Goal: Task Accomplishment & Management: Use online tool/utility

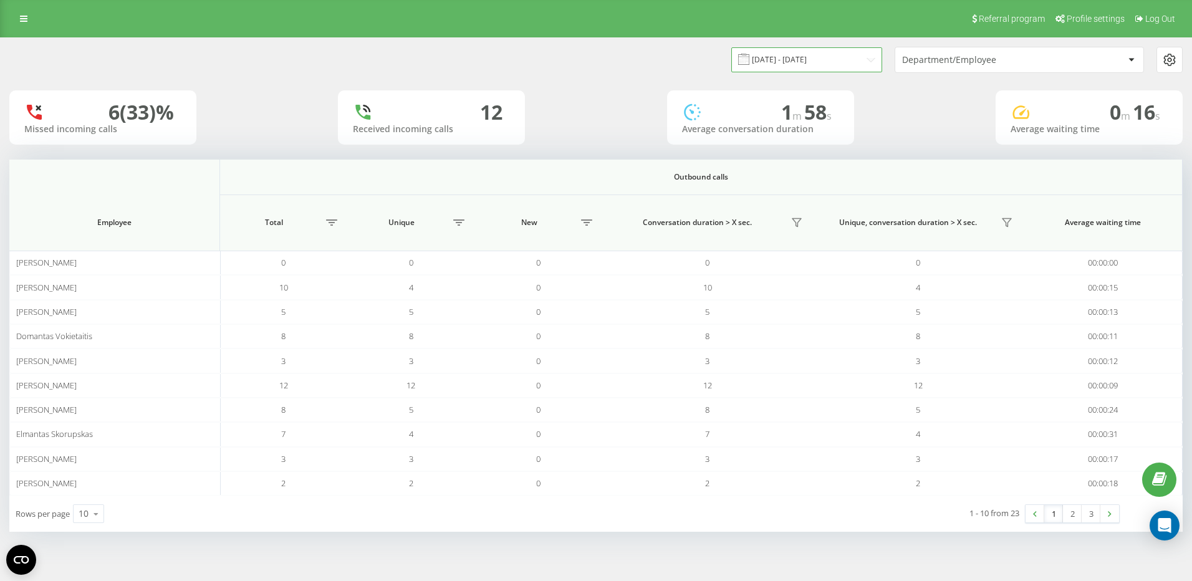
click at [864, 54] on input "[DATE] - [DATE]" at bounding box center [806, 59] width 151 height 24
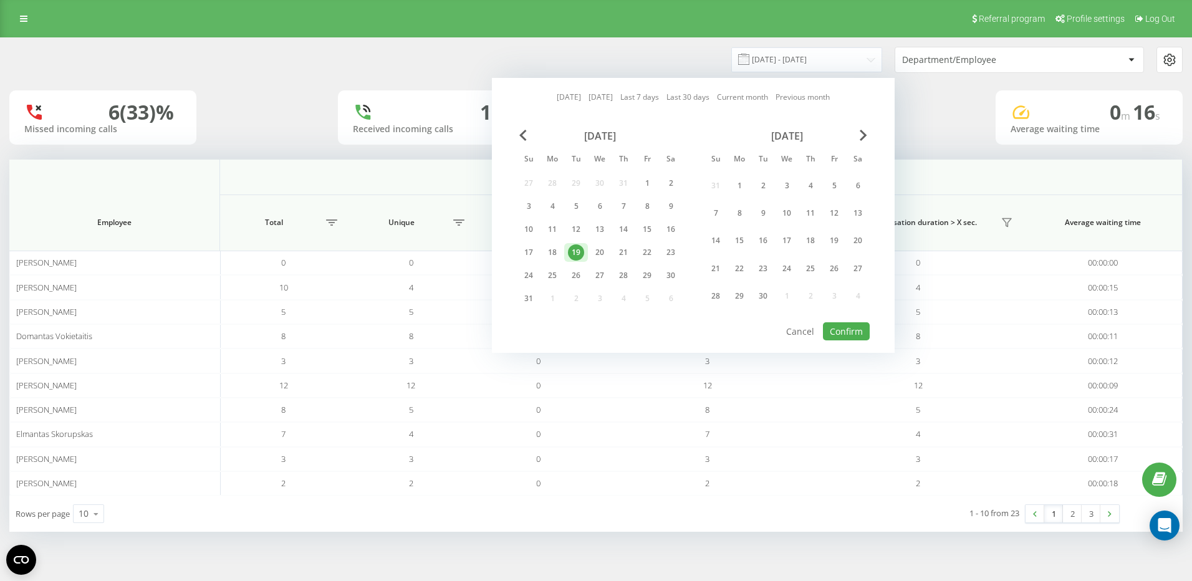
click at [576, 250] on div "19" at bounding box center [576, 252] width 16 height 16
drag, startPoint x: 847, startPoint y: 334, endPoint x: 595, endPoint y: 255, distance: 263.8
click at [595, 257] on div "Today Yesterday Last 7 days Last 30 days Current month Previous month August 20…" at bounding box center [693, 215] width 403 height 275
click at [595, 254] on div "20" at bounding box center [600, 252] width 16 height 16
click at [575, 252] on div "19" at bounding box center [576, 252] width 16 height 16
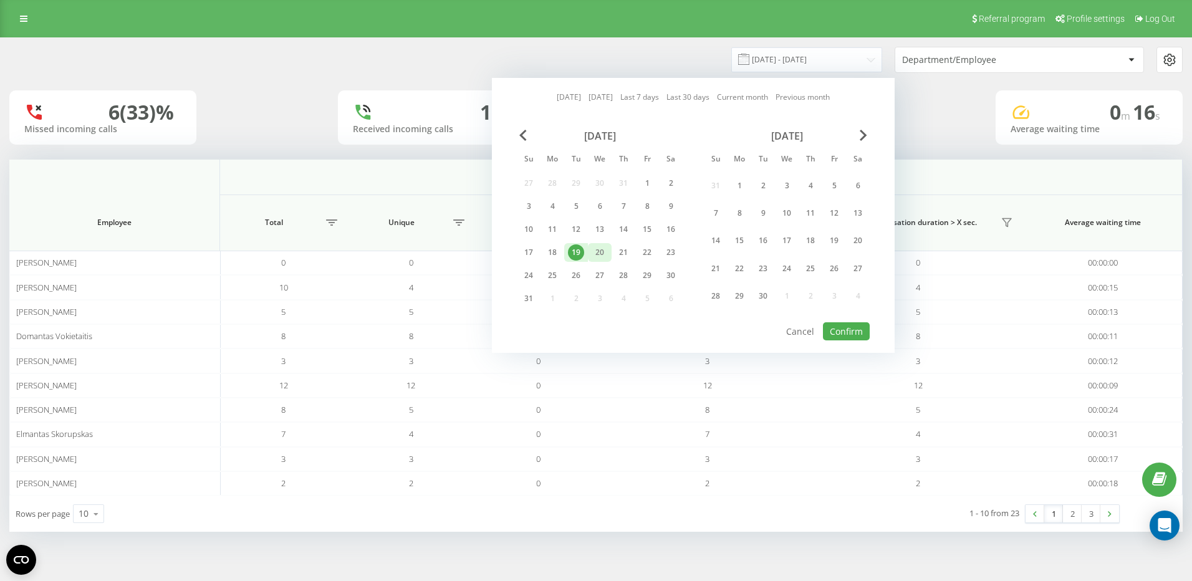
click at [601, 253] on div "20" at bounding box center [600, 252] width 16 height 16
click at [855, 339] on button "Confirm" at bounding box center [846, 331] width 47 height 18
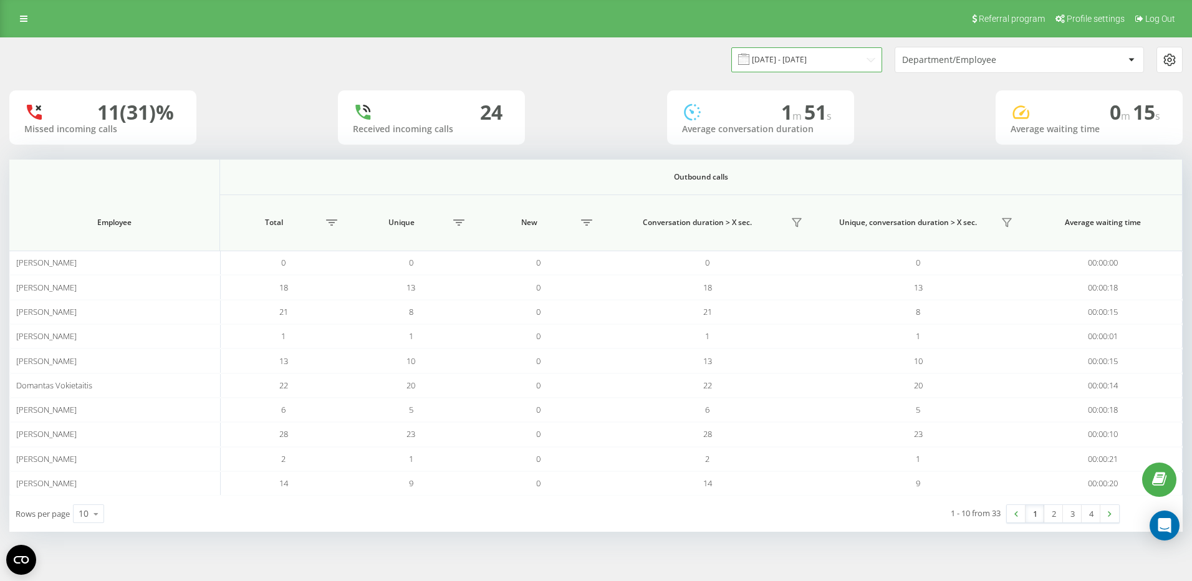
click at [815, 58] on input "19.08.2025 - 20.08.2025" at bounding box center [806, 59] width 151 height 24
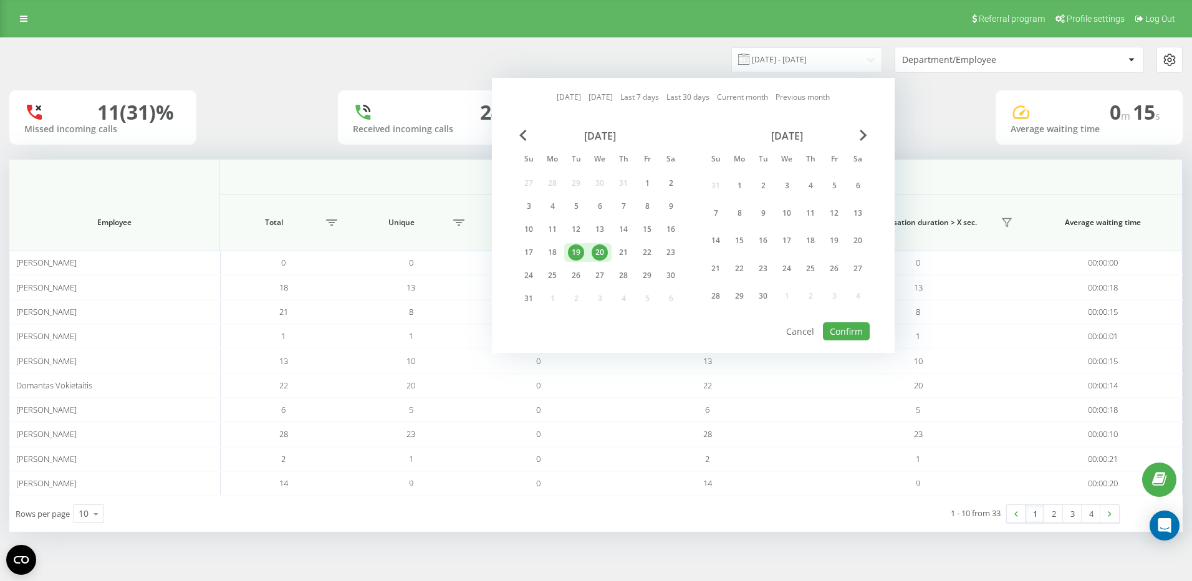
click at [579, 254] on div "19" at bounding box center [576, 252] width 16 height 16
click at [578, 254] on div "19" at bounding box center [576, 252] width 16 height 16
click at [598, 255] on div "20" at bounding box center [600, 252] width 16 height 16
click at [622, 259] on div "21" at bounding box center [623, 252] width 16 height 16
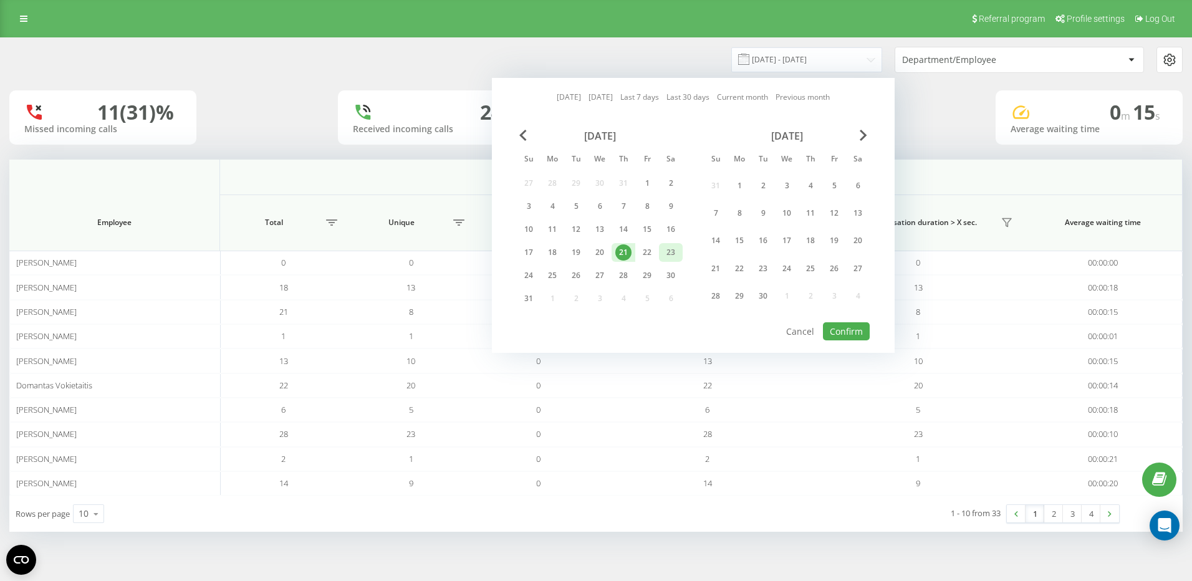
click at [670, 259] on div "23" at bounding box center [671, 252] width 16 height 16
click at [602, 257] on div "20" at bounding box center [600, 252] width 16 height 16
click at [831, 325] on button "Confirm" at bounding box center [846, 331] width 47 height 18
type input "20.08.2025 - 20.08.2025"
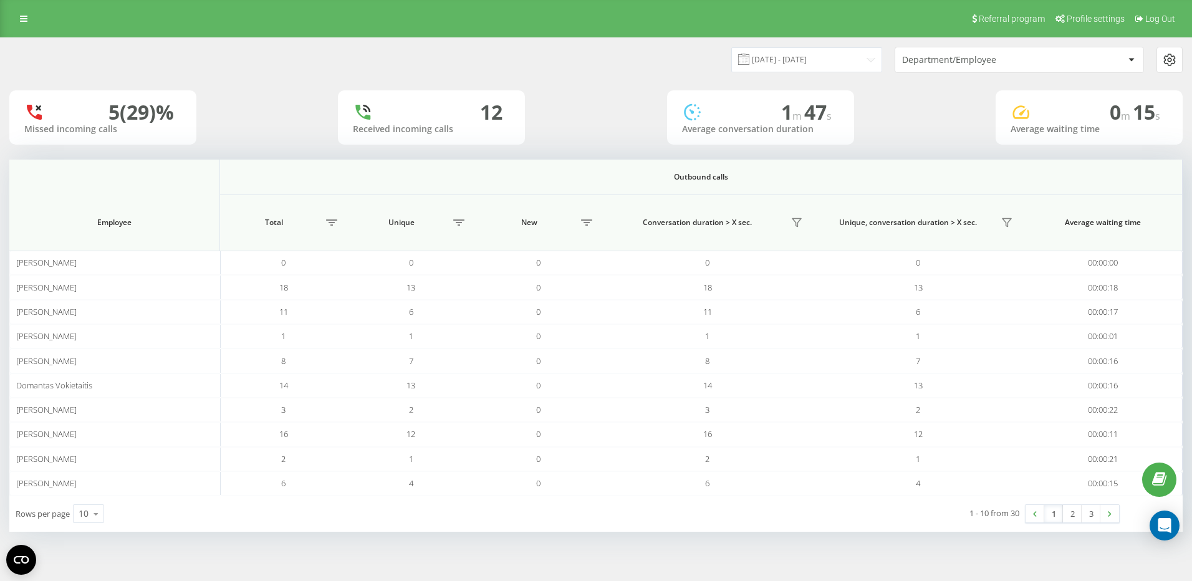
click at [1124, 67] on div at bounding box center [1131, 59] width 14 height 15
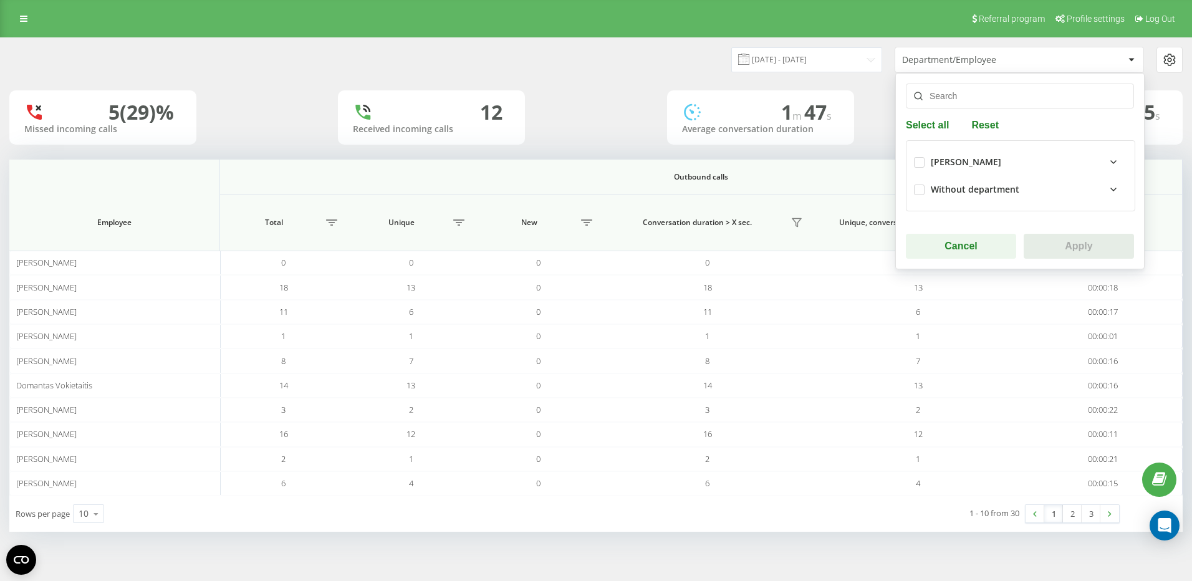
click at [1010, 91] on input "text" at bounding box center [1020, 96] width 228 height 25
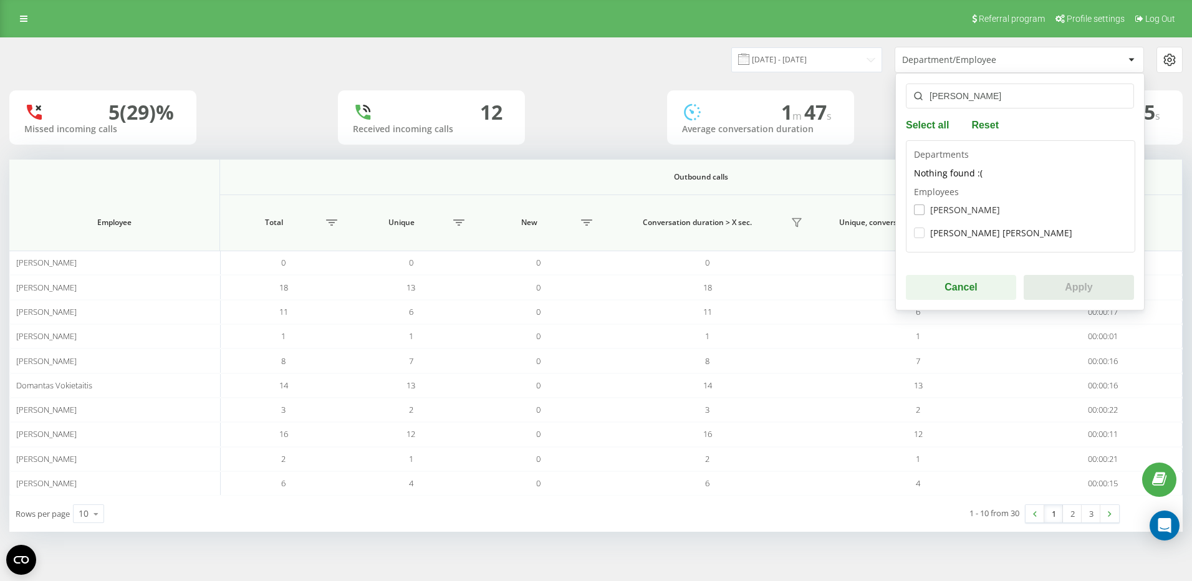
type input "jonas"
click at [956, 214] on label "Jonas Masniak" at bounding box center [957, 209] width 86 height 11
checkbox input "true"
click at [1078, 296] on button "Apply" at bounding box center [1079, 287] width 110 height 25
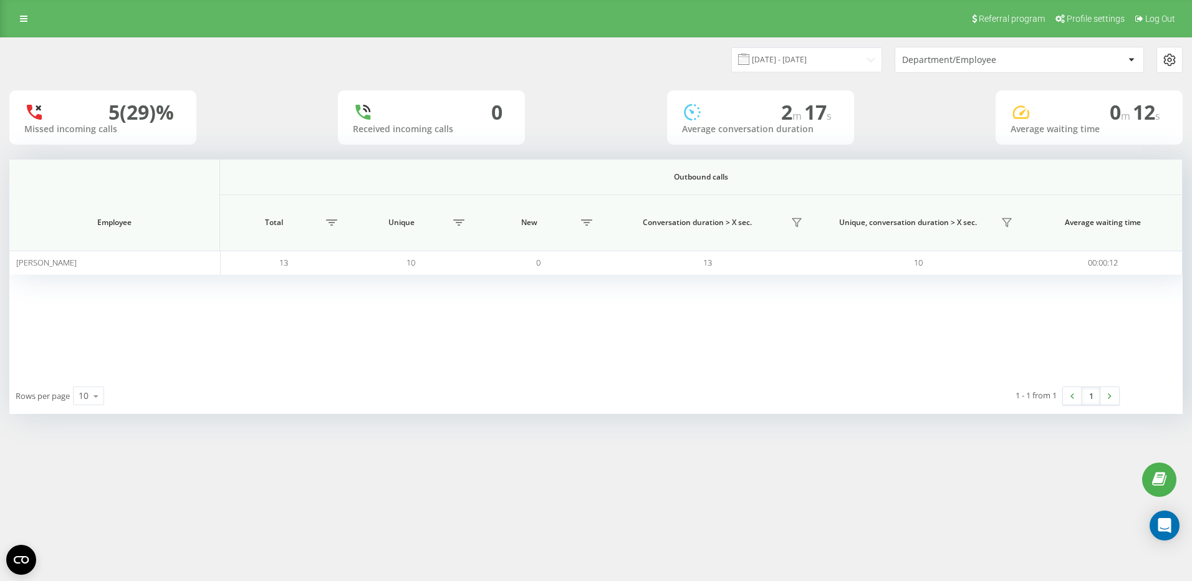
click at [1007, 55] on div "Department/Employee" at bounding box center [976, 60] width 149 height 11
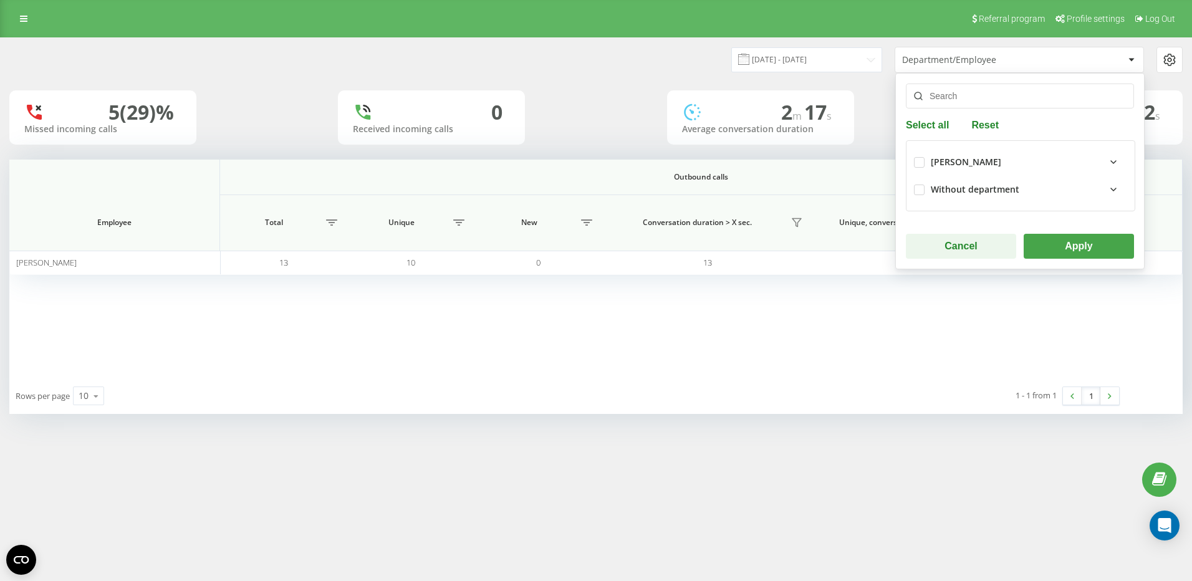
click at [973, 92] on input "text" at bounding box center [1020, 96] width 228 height 25
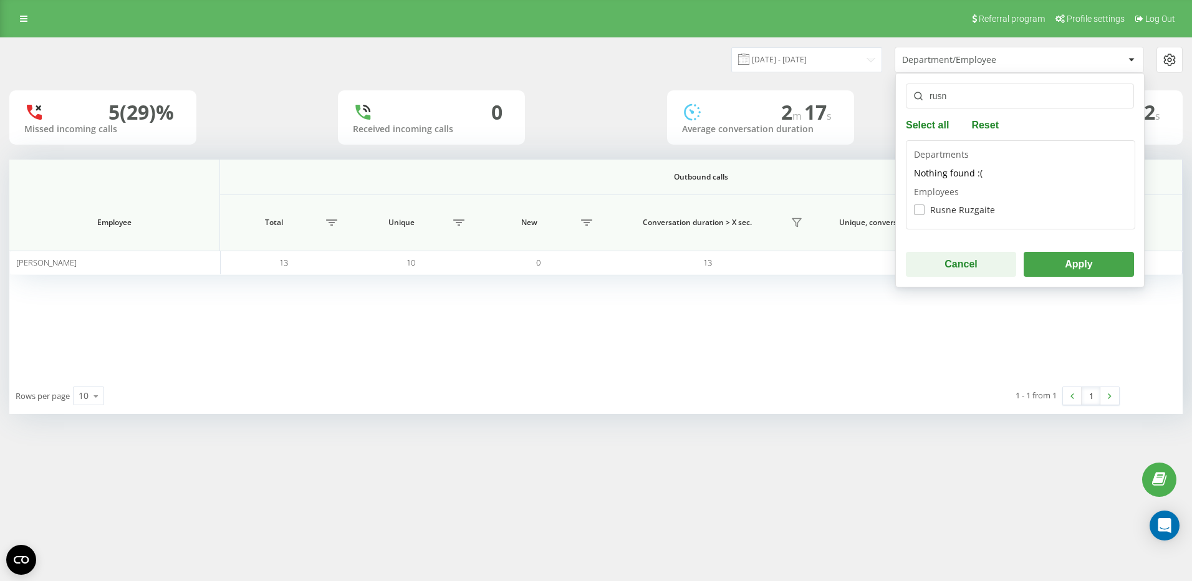
type input "rusn"
click at [919, 209] on label "Rusne Ruzgaite" at bounding box center [954, 209] width 81 height 11
checkbox input "true"
click at [1099, 277] on div "rusn Select all Reset Departments Nothing found :( Employees Rusne Ruzgaite Can…" at bounding box center [1019, 180] width 249 height 214
click at [1103, 267] on button "Apply" at bounding box center [1079, 264] width 110 height 25
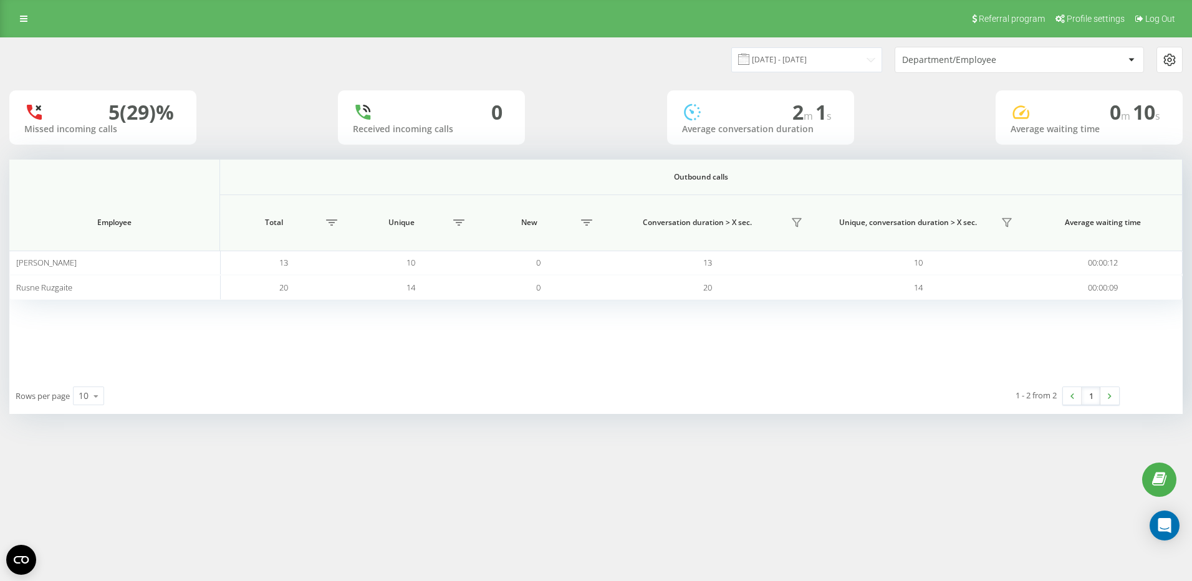
click at [962, 70] on div "Department/Employee" at bounding box center [1019, 59] width 248 height 25
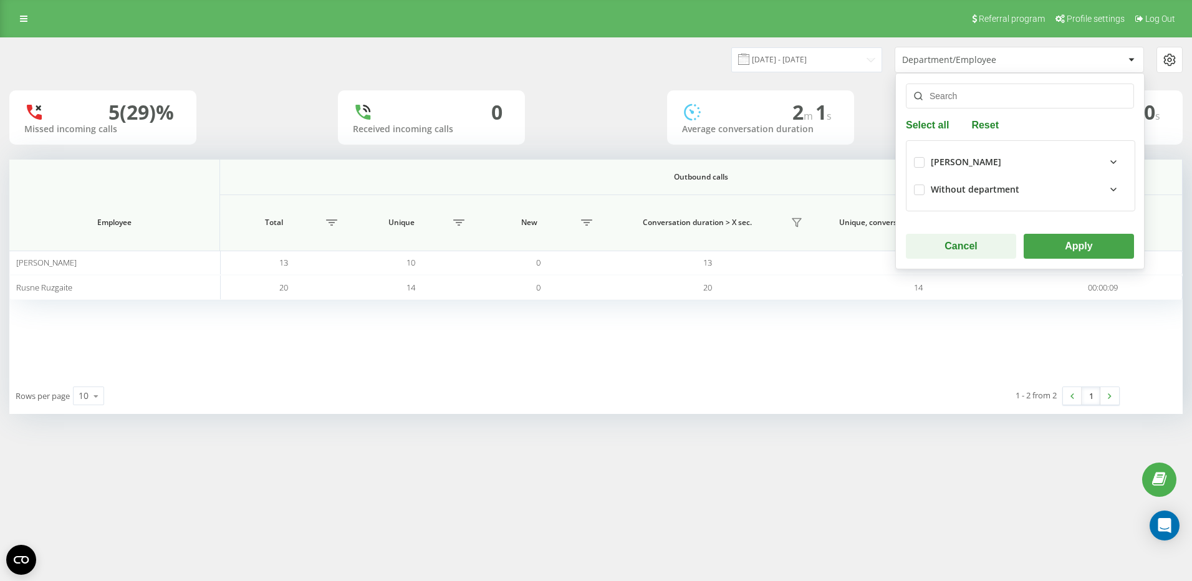
click at [962, 95] on input "text" at bounding box center [1020, 96] width 228 height 25
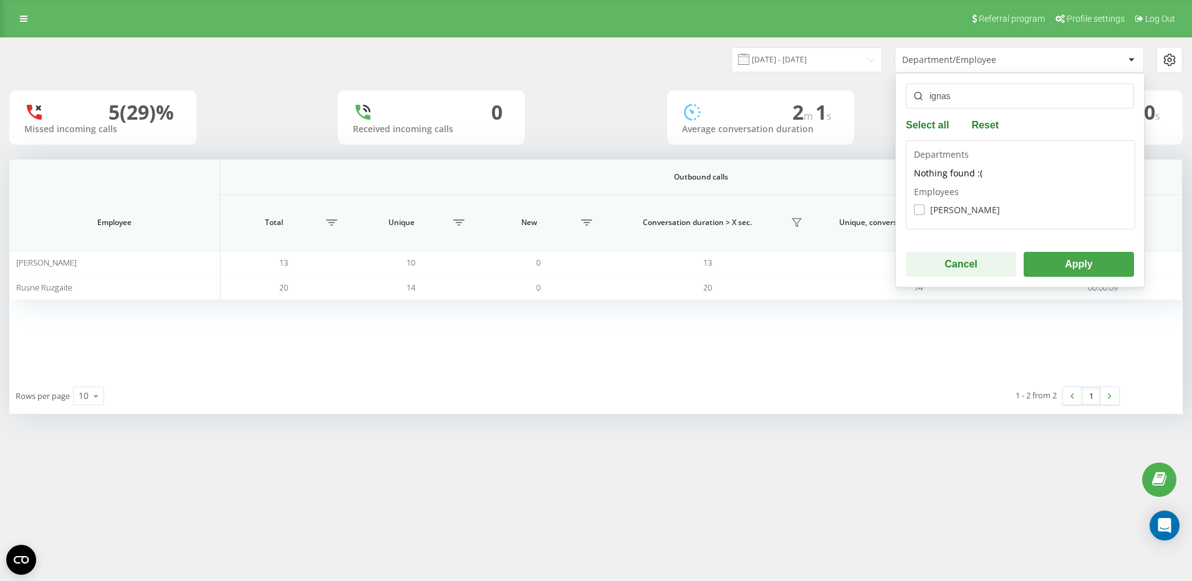
type input "ignas"
click at [913, 214] on div "Departments Nothing found :( Employees Ignas Juzenas" at bounding box center [1020, 184] width 229 height 89
click at [922, 207] on label "Ignas Juzenas" at bounding box center [957, 209] width 86 height 11
checkbox input "true"
click at [1067, 260] on button "Apply" at bounding box center [1079, 264] width 110 height 25
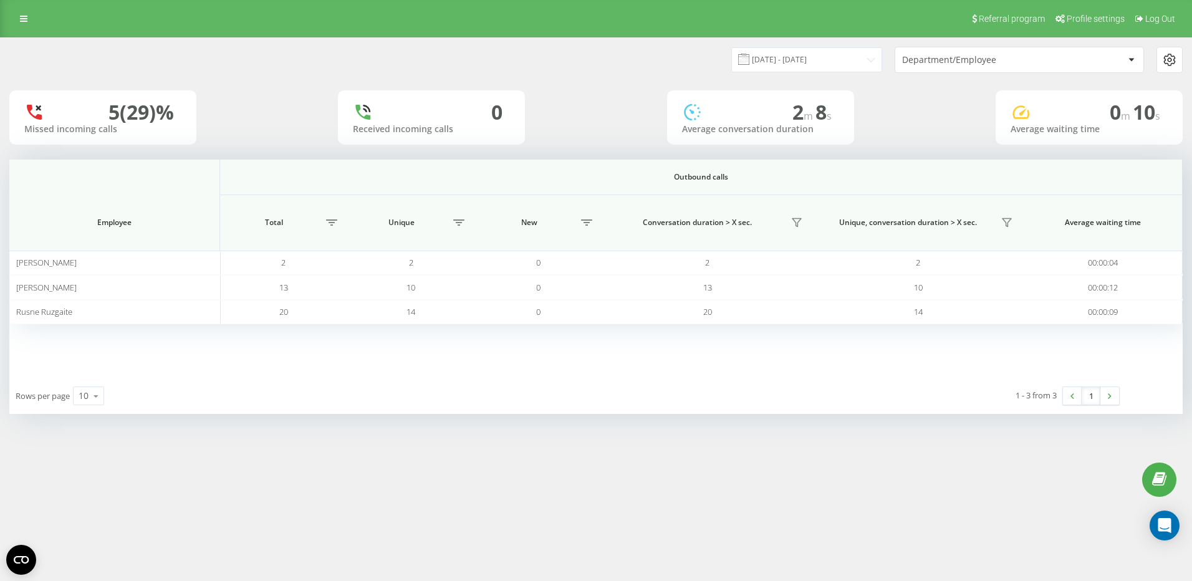
click at [1025, 63] on div "Department/Employee" at bounding box center [976, 60] width 149 height 11
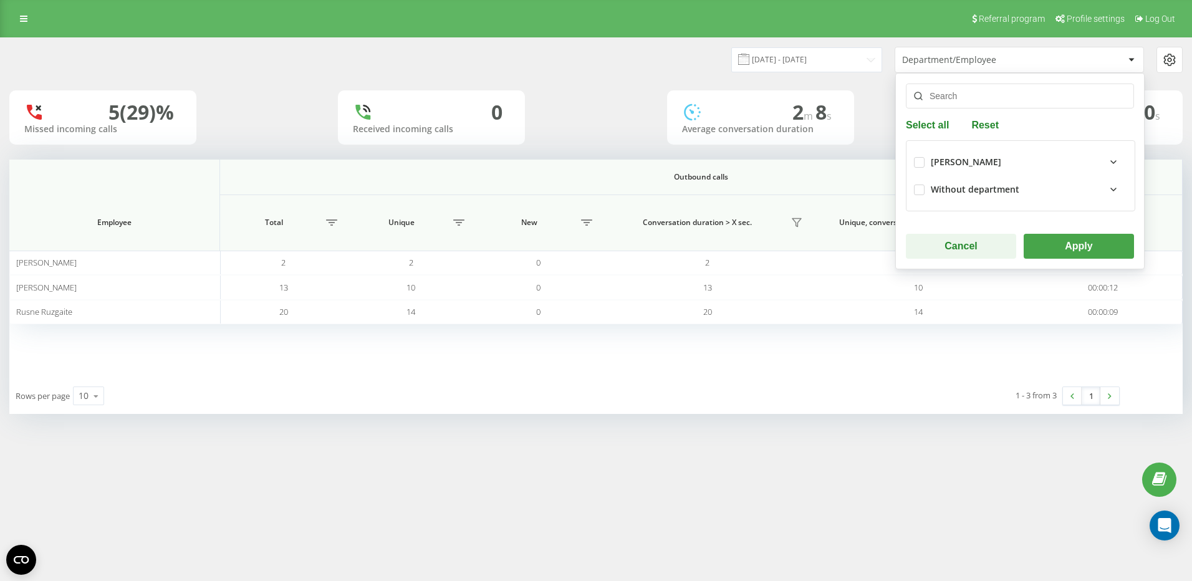
click at [961, 108] on div "Select all Reset Vaida Ivanauskait Without department Cancel Apply" at bounding box center [1019, 171] width 249 height 196
click at [960, 104] on input "text" at bounding box center [1020, 96] width 228 height 25
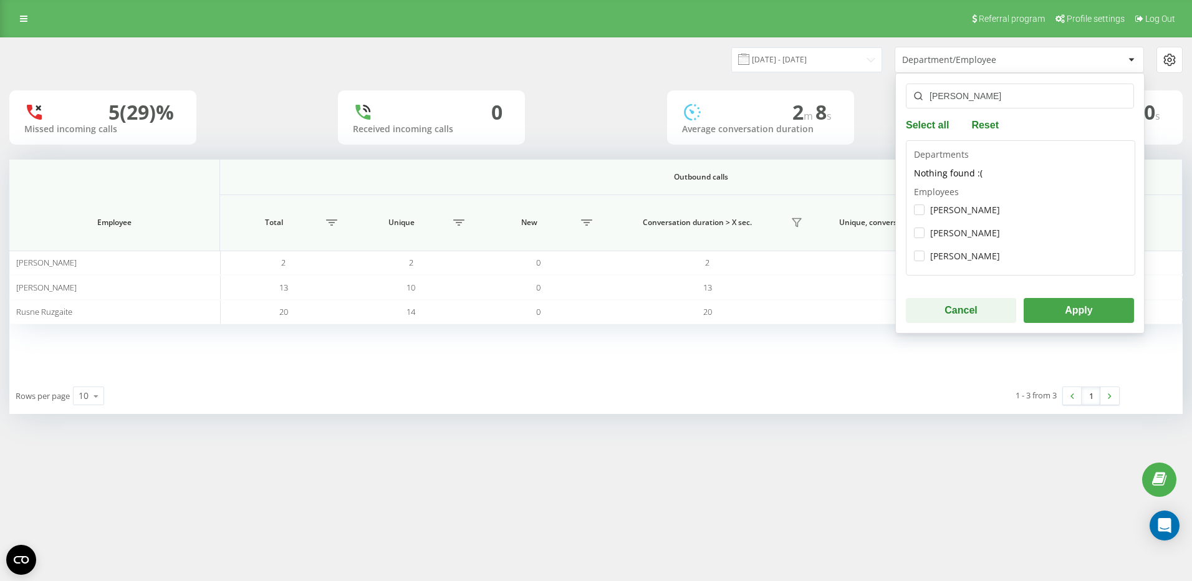
type input "erik"
click at [912, 236] on div "Departments Nothing found :( Employees Erika Grynia Erik Blazko Erikas Varnas" at bounding box center [1020, 207] width 229 height 135
click at [919, 229] on label "Erik Blazko" at bounding box center [957, 233] width 86 height 11
checkbox input "true"
click at [1067, 314] on button "Apply" at bounding box center [1079, 310] width 110 height 25
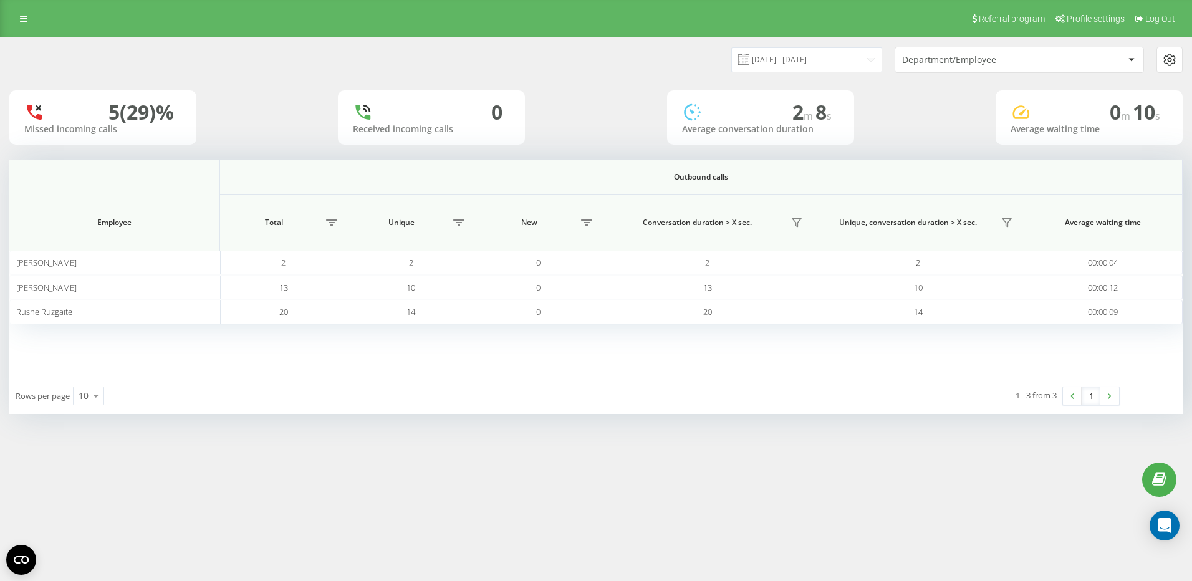
click at [1054, 61] on div "Department/Employee" at bounding box center [1013, 60] width 222 height 11
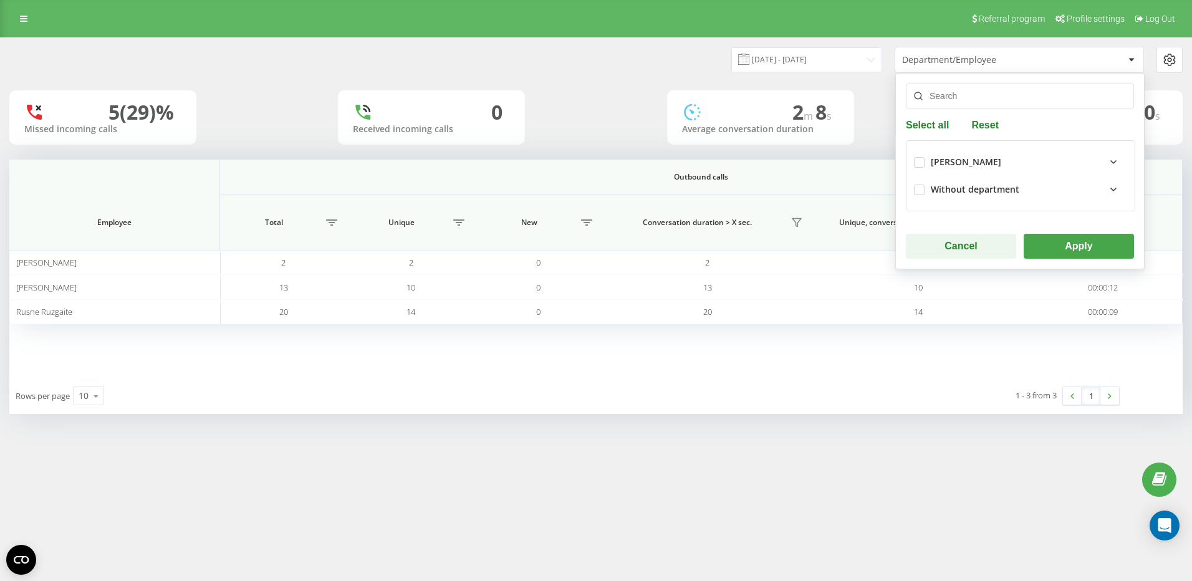
click at [1002, 95] on input "text" at bounding box center [1020, 96] width 228 height 25
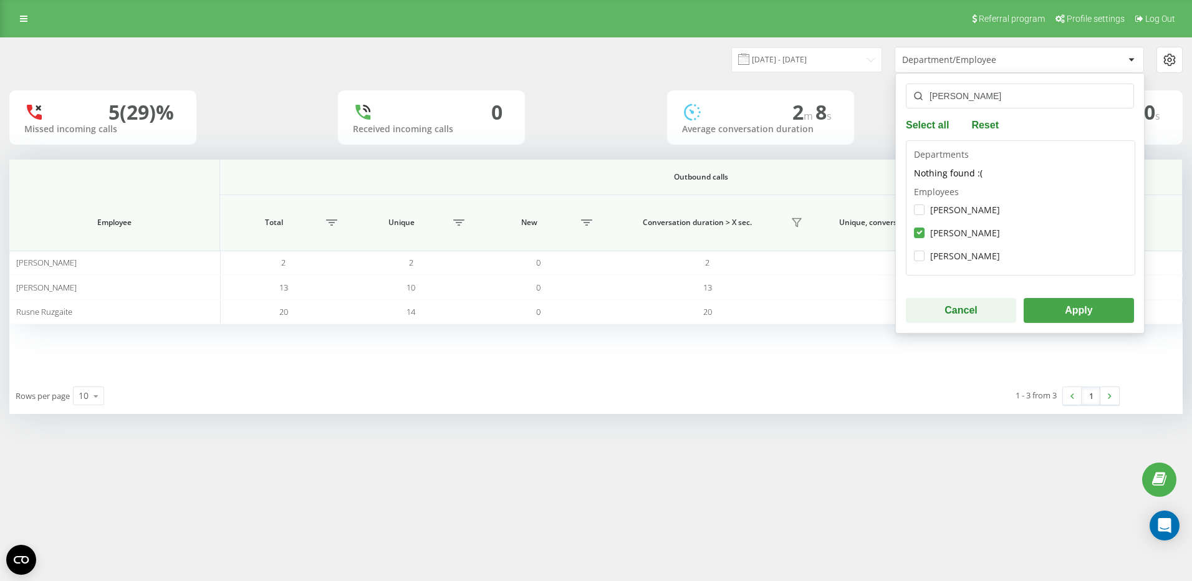
type input "erik"
click at [1076, 325] on div "erik Select all Reset Departments Nothing found :( Employees Erika Grynia Erik …" at bounding box center [1019, 203] width 249 height 261
click at [1076, 318] on button "Apply" at bounding box center [1079, 310] width 110 height 25
